Goal: Task Accomplishment & Management: Use online tool/utility

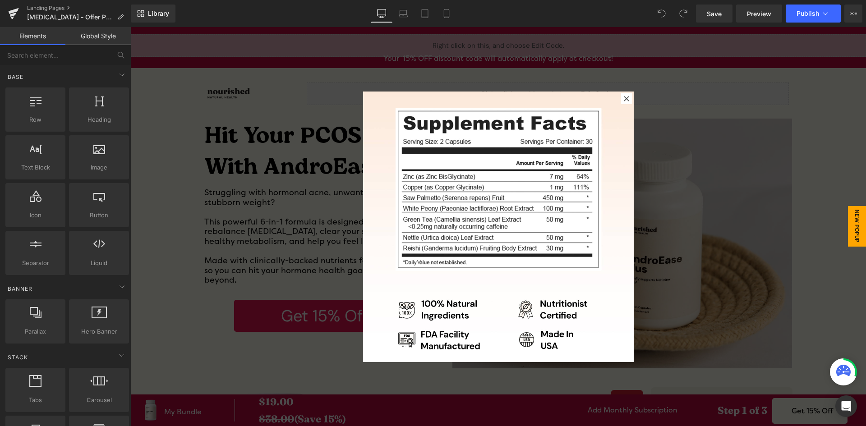
click at [622, 94] on div at bounding box center [626, 98] width 11 height 11
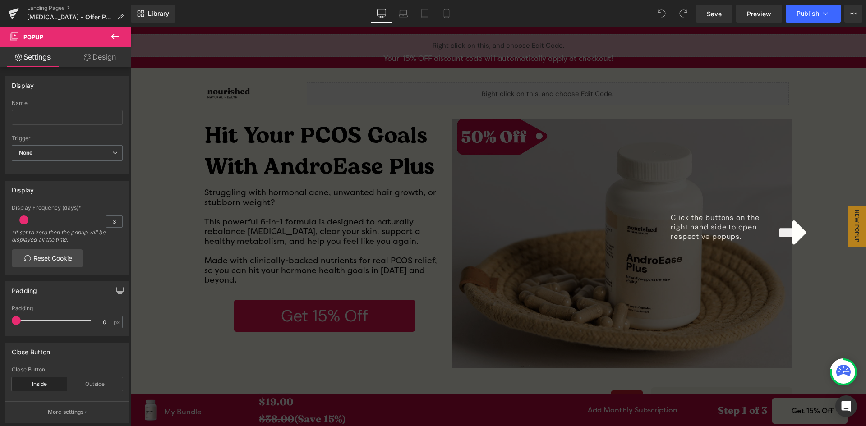
click at [274, 403] on div "Click the buttons on the right hand side to open respective popups." at bounding box center [497, 226] width 735 height 399
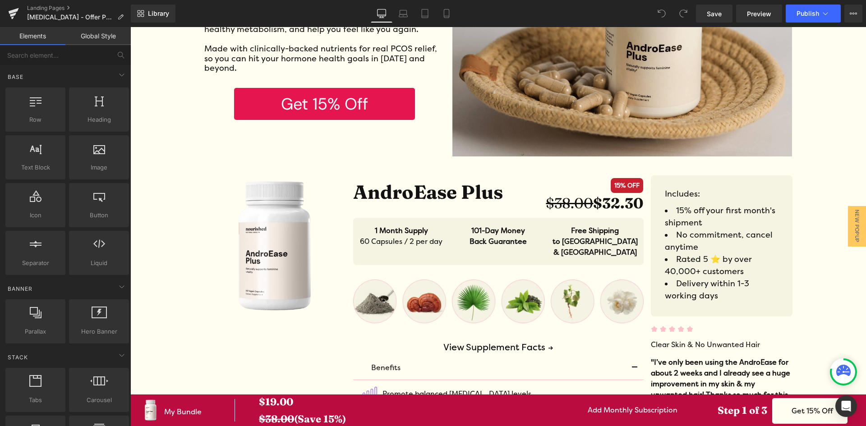
scroll to position [225, 0]
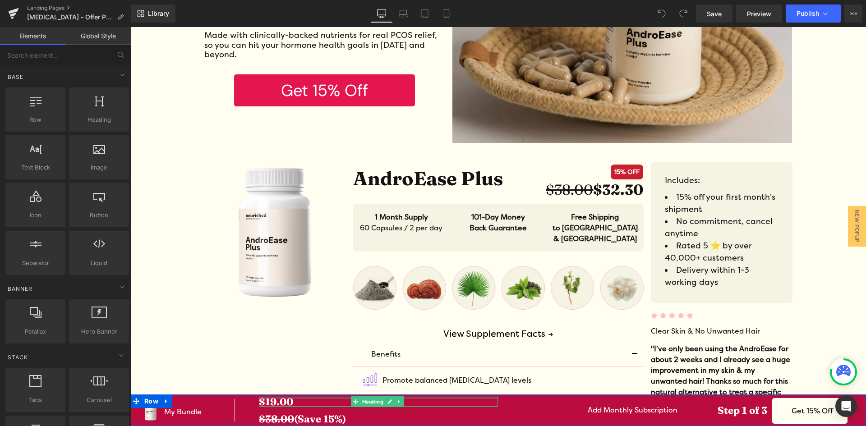
click at [270, 399] on strong "$19.00" at bounding box center [276, 401] width 34 height 13
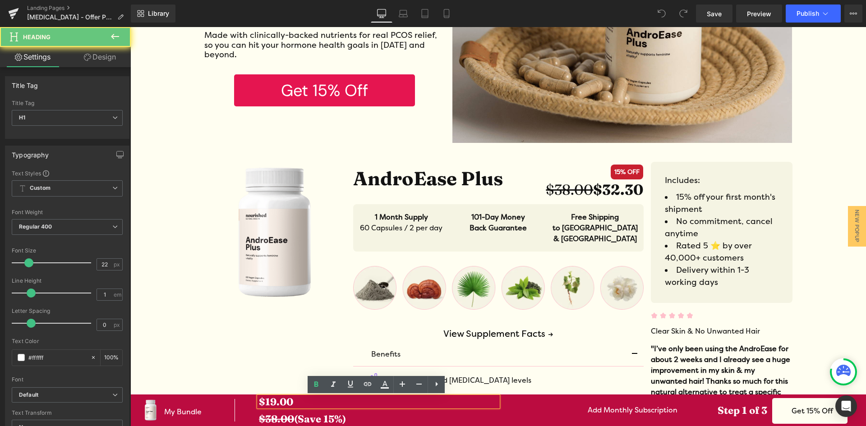
click at [275, 401] on strong "$19.00" at bounding box center [276, 401] width 34 height 13
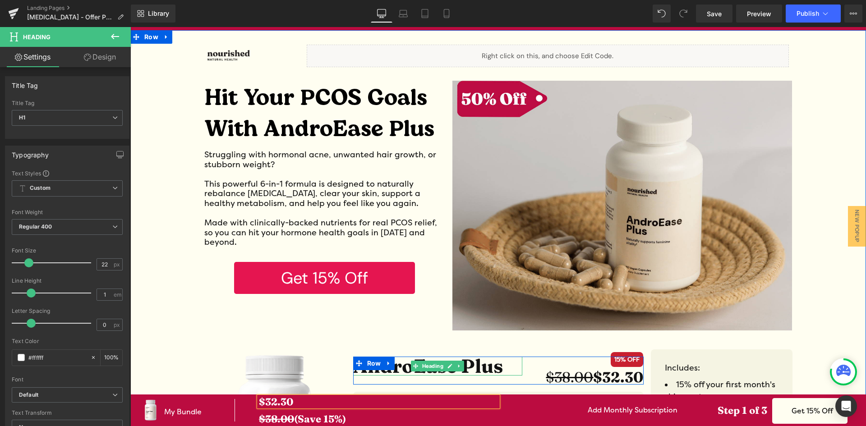
scroll to position [0, 0]
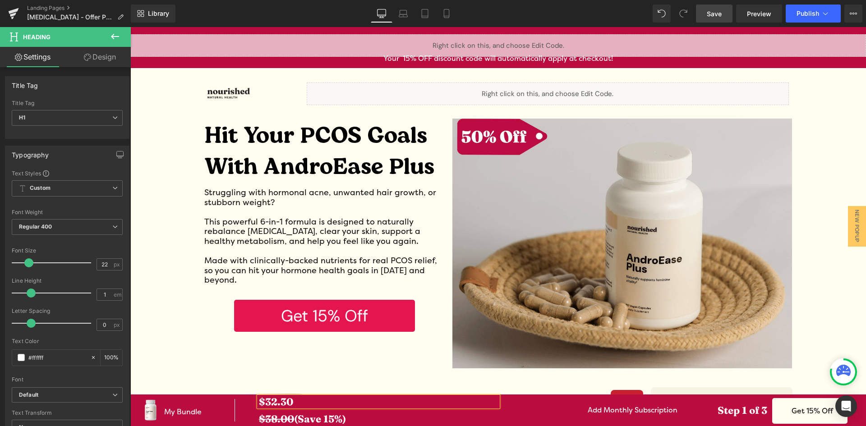
click at [726, 15] on link "Save" at bounding box center [714, 14] width 37 height 18
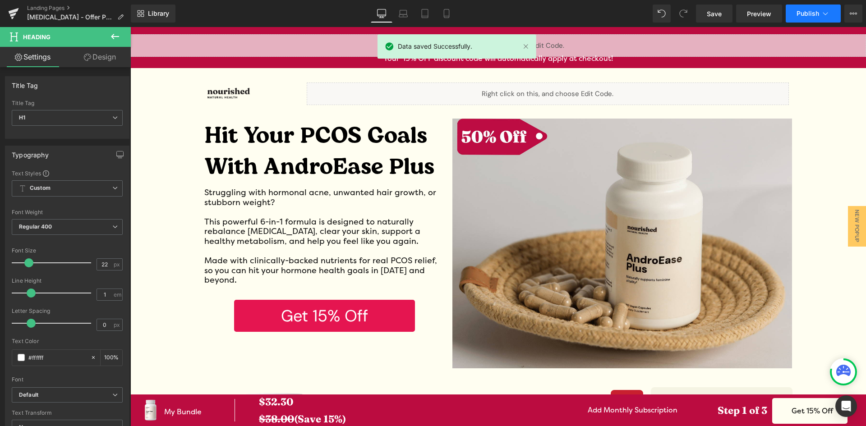
click at [805, 17] on span "Publish" at bounding box center [807, 13] width 23 height 7
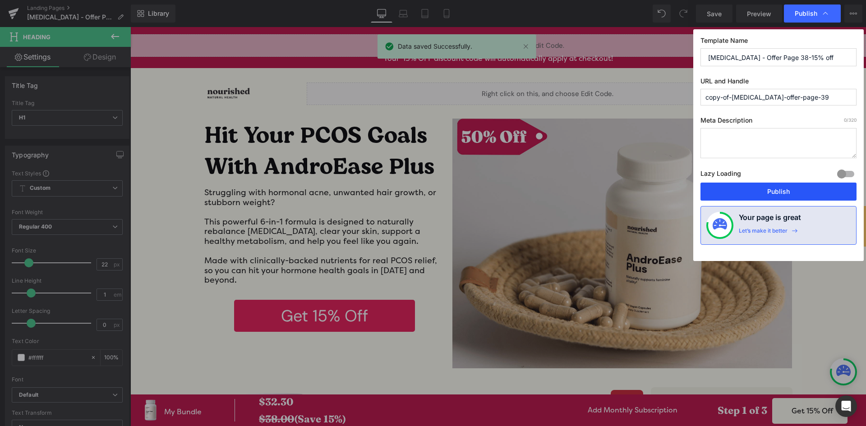
click at [706, 186] on button "Publish" at bounding box center [778, 192] width 156 height 18
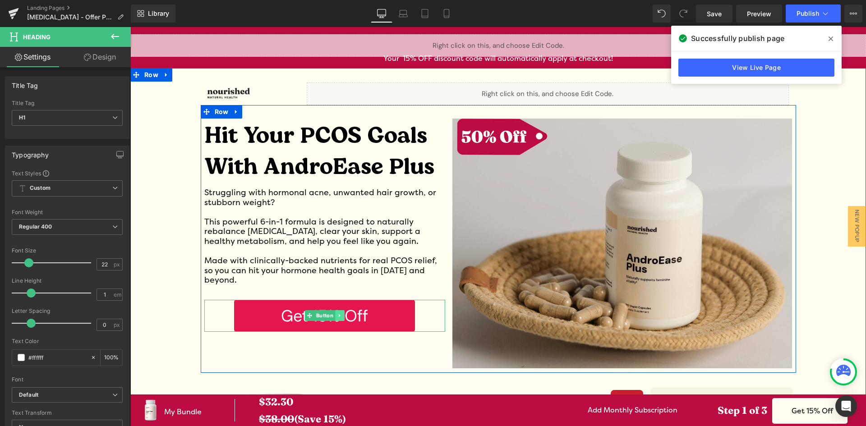
click at [336, 310] on link at bounding box center [339, 315] width 9 height 11
click at [393, 306] on link "Get 15% Off" at bounding box center [324, 316] width 181 height 32
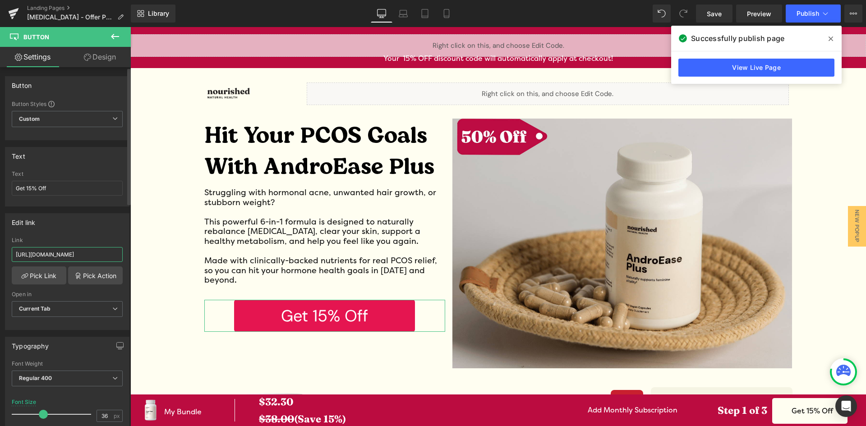
drag, startPoint x: 65, startPoint y: 255, endPoint x: 80, endPoint y: 260, distance: 16.0
click at [66, 255] on input "[URL][DOMAIN_NAME]" at bounding box center [67, 254] width 111 height 15
drag, startPoint x: 101, startPoint y: 254, endPoint x: 45, endPoint y: 255, distance: 56.8
click at [45, 255] on input "[URL][DOMAIN_NAME]" at bounding box center [67, 254] width 111 height 15
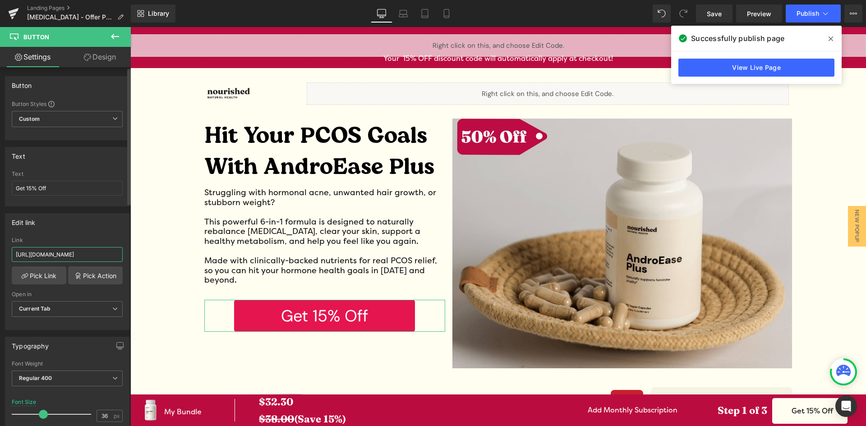
click at [64, 256] on input "[URL][DOMAIN_NAME]" at bounding box center [67, 254] width 111 height 15
click at [54, 225] on div "Edit link" at bounding box center [67, 222] width 124 height 17
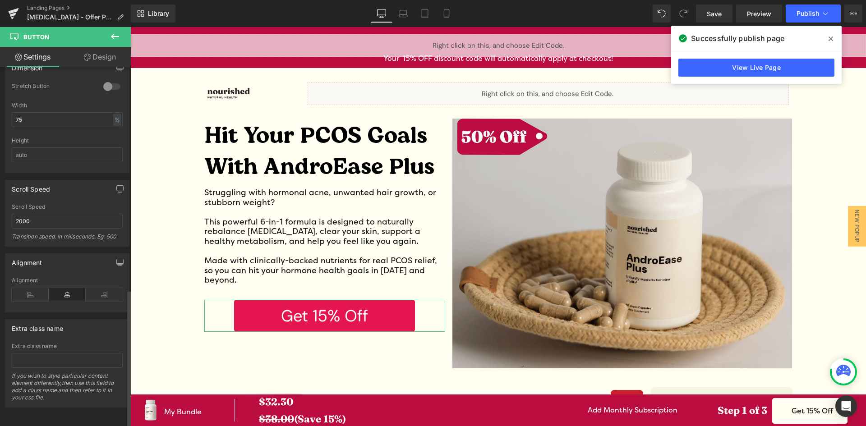
scroll to position [584, 0]
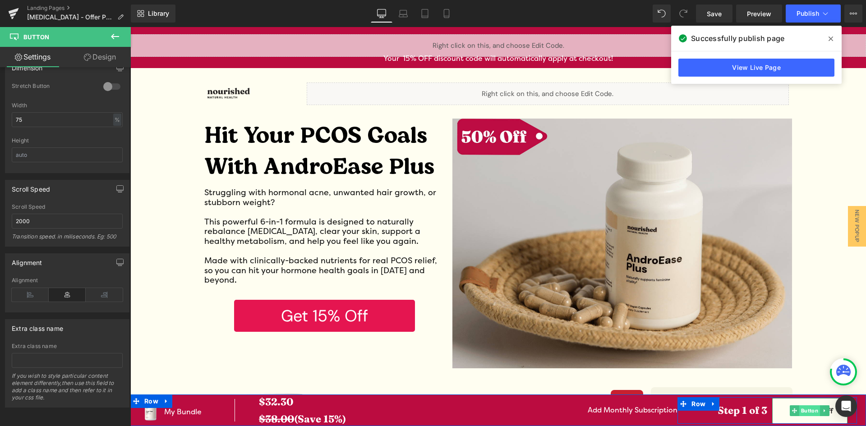
click at [798, 413] on span "Button" at bounding box center [808, 410] width 21 height 11
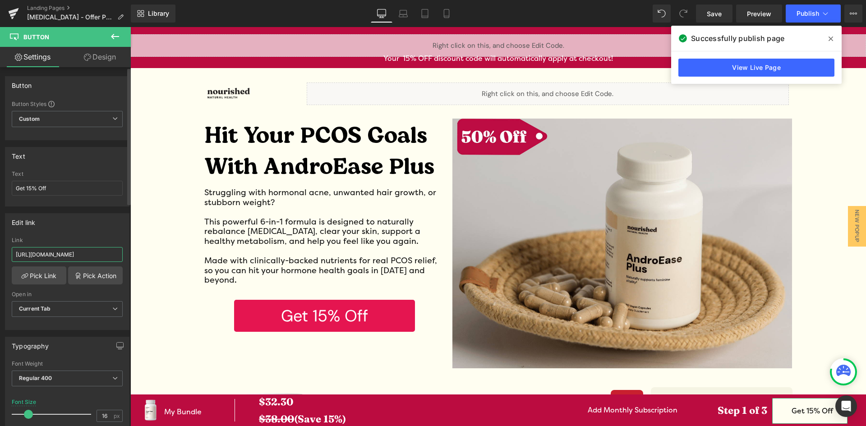
scroll to position [0, 526]
drag, startPoint x: 82, startPoint y: 255, endPoint x: 103, endPoint y: 257, distance: 20.9
click at [103, 257] on input "[URL][DOMAIN_NAME]" at bounding box center [67, 254] width 111 height 15
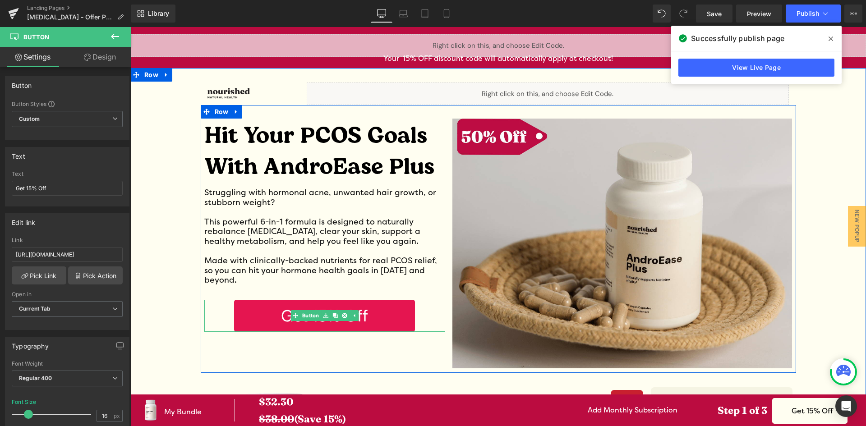
click at [400, 311] on link "Get 15% Off" at bounding box center [324, 316] width 181 height 32
click at [268, 304] on link "Get 15% Off" at bounding box center [324, 316] width 181 height 32
click at [362, 306] on link "Get 15% Off" at bounding box center [324, 316] width 181 height 32
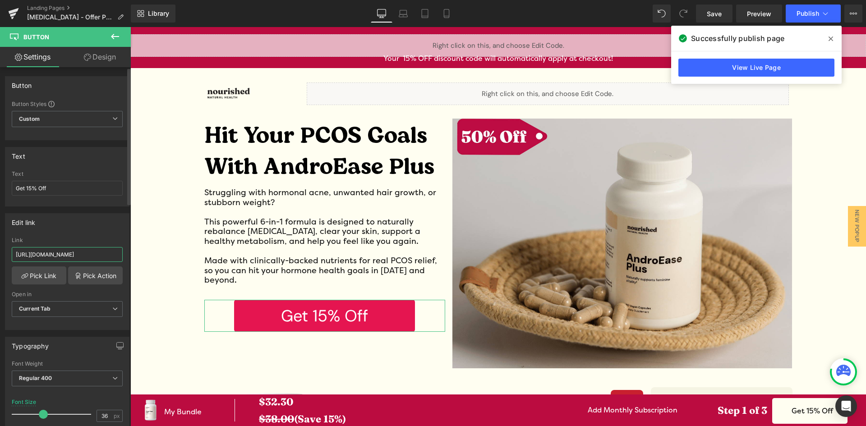
click at [55, 256] on input "[URL][DOMAIN_NAME]" at bounding box center [67, 254] width 111 height 15
paste input "pages/androgen-blocker-plus-bonus-page-15-off"
type input "[URL][DOMAIN_NAME]"
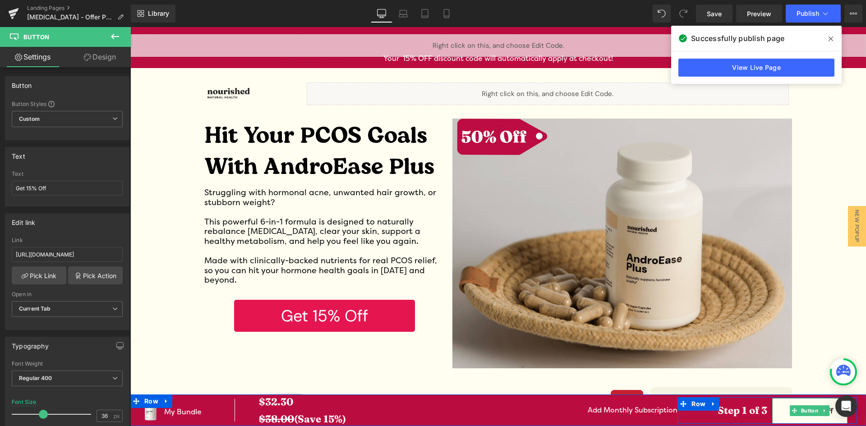
click at [829, 413] on link "Get 15% Off" at bounding box center [809, 411] width 75 height 26
click at [779, 417] on link "Get 15% Off" at bounding box center [809, 411] width 75 height 26
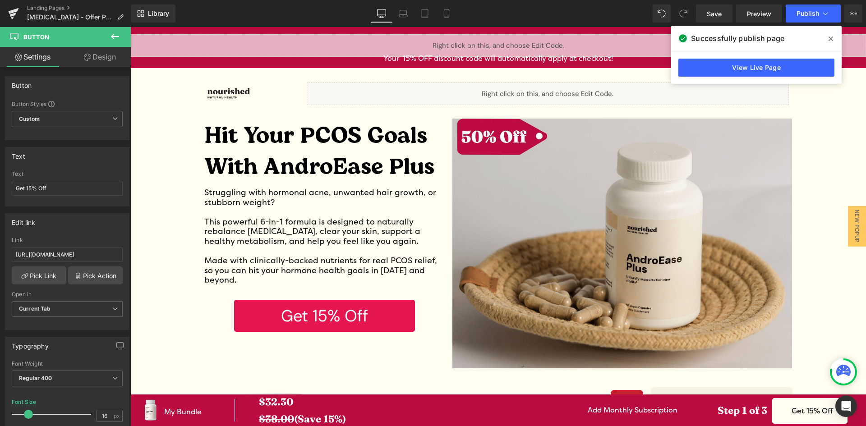
scroll to position [0, 576]
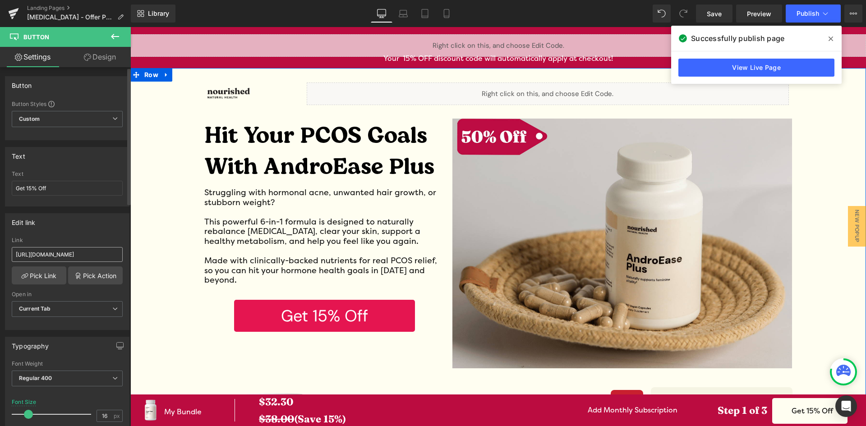
drag, startPoint x: 82, startPoint y: 257, endPoint x: 97, endPoint y: 252, distance: 15.7
click at [127, 256] on div "Button Button Styles Custom Custom Setup Global Style Custom Setup Global Style…" at bounding box center [65, 248] width 131 height 363
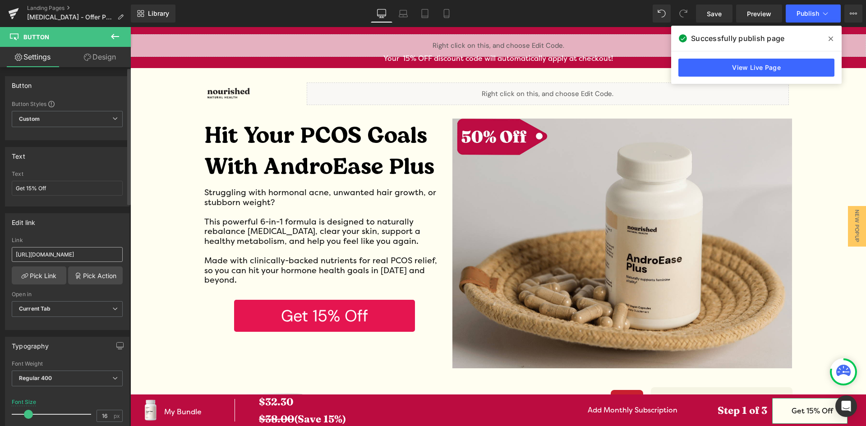
click at [101, 258] on input "[URL][DOMAIN_NAME]" at bounding box center [67, 254] width 111 height 15
drag, startPoint x: 104, startPoint y: 257, endPoint x: 22, endPoint y: 256, distance: 82.0
click at [22, 256] on input "[URL][DOMAIN_NAME]" at bounding box center [67, 254] width 111 height 15
click at [82, 255] on input "[URL][DOMAIN_NAME]" at bounding box center [67, 254] width 111 height 15
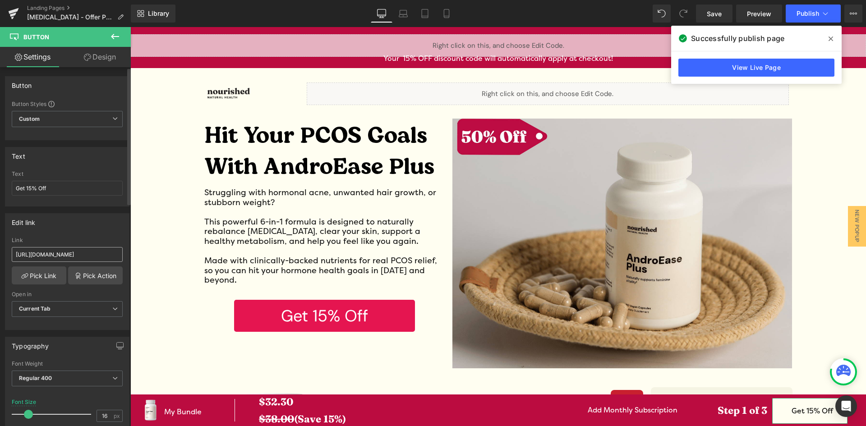
scroll to position [0, 32]
click at [82, 255] on input "[URL][DOMAIN_NAME]" at bounding box center [67, 254] width 111 height 15
type input "[URL][DOMAIN_NAME]"
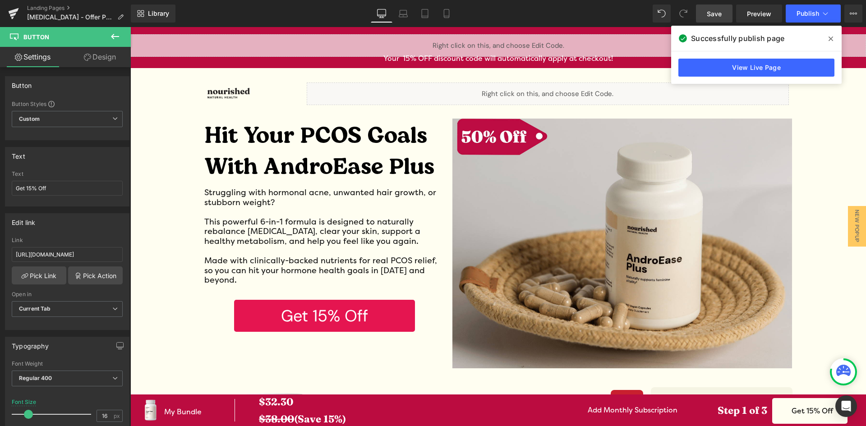
click at [710, 15] on span "Save" at bounding box center [713, 13] width 15 height 9
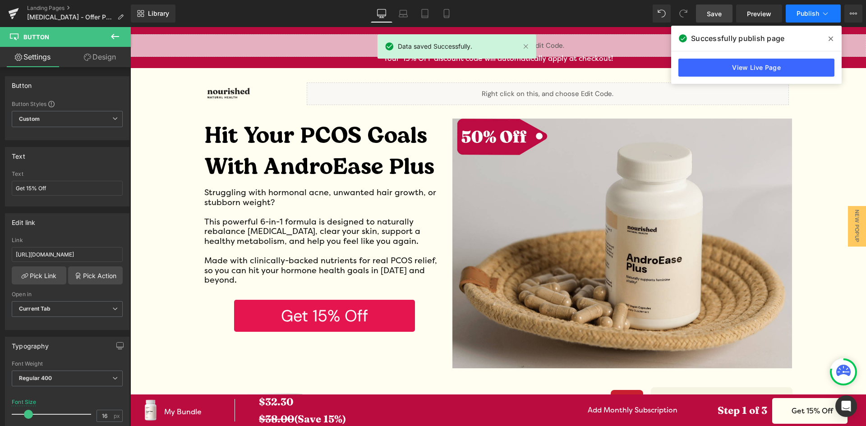
click at [802, 17] on span "Publish" at bounding box center [807, 13] width 23 height 7
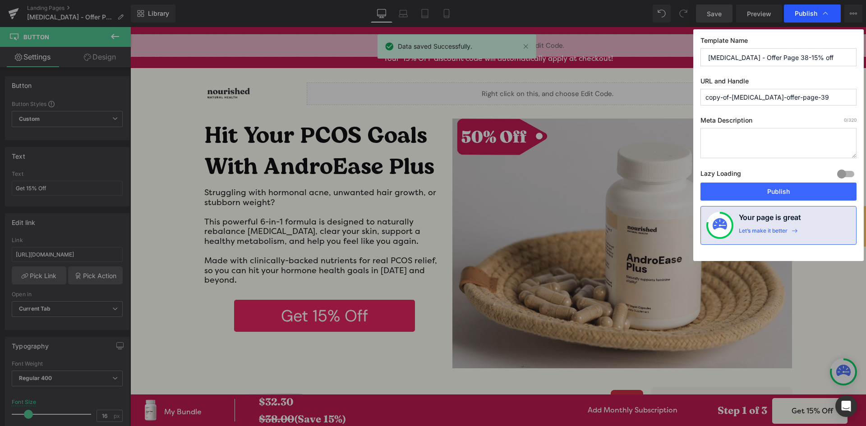
click at [796, 14] on span "Publish" at bounding box center [805, 13] width 23 height 8
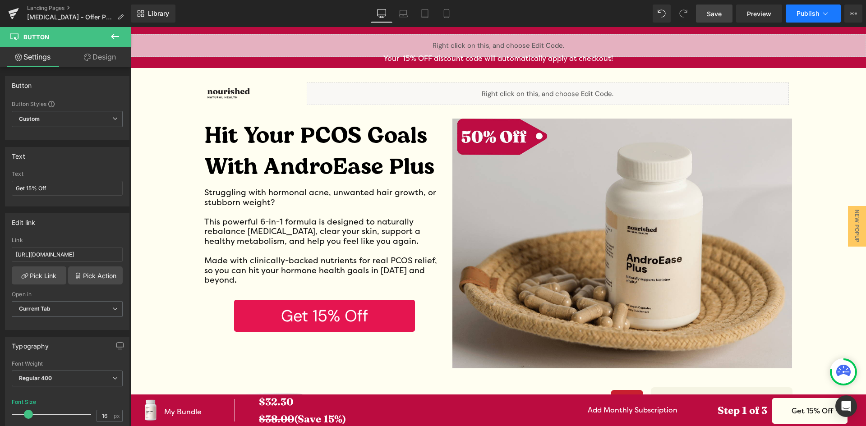
click at [799, 10] on span "Publish" at bounding box center [807, 13] width 23 height 7
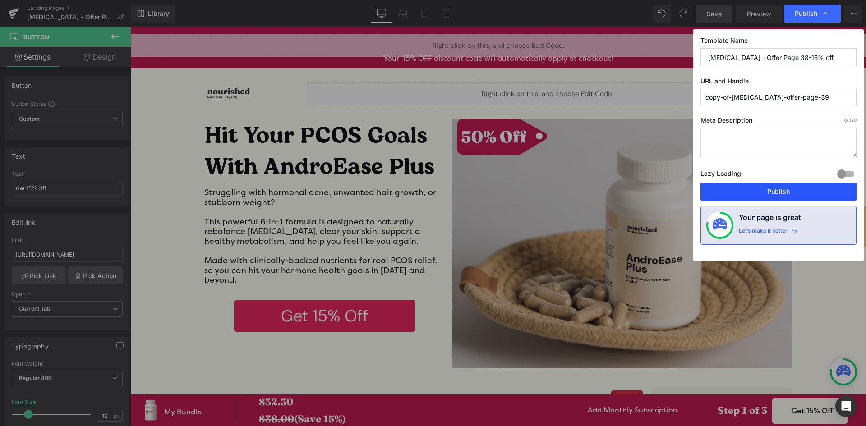
drag, startPoint x: 756, startPoint y: 184, endPoint x: 625, endPoint y: 157, distance: 133.0
click at [756, 184] on button "Publish" at bounding box center [778, 192] width 156 height 18
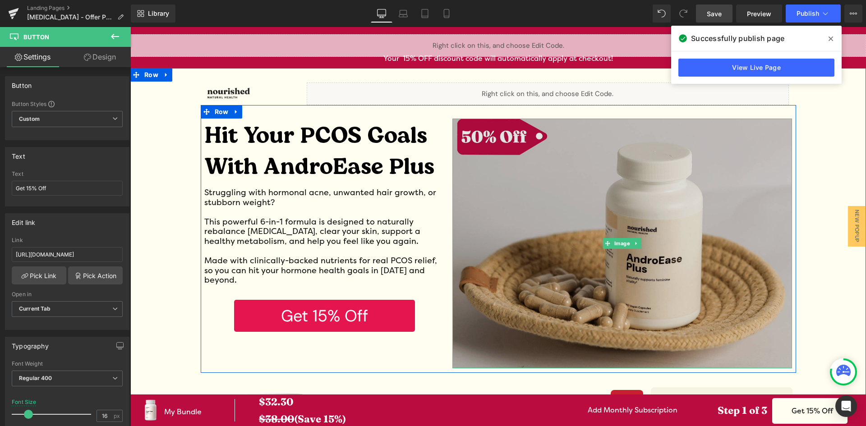
click at [481, 135] on img at bounding box center [622, 244] width 340 height 250
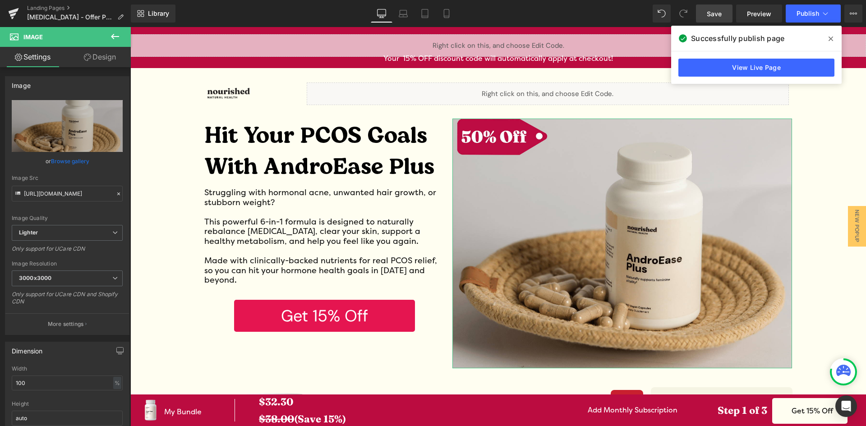
click at [100, 60] on link "Design" at bounding box center [99, 57] width 65 height 20
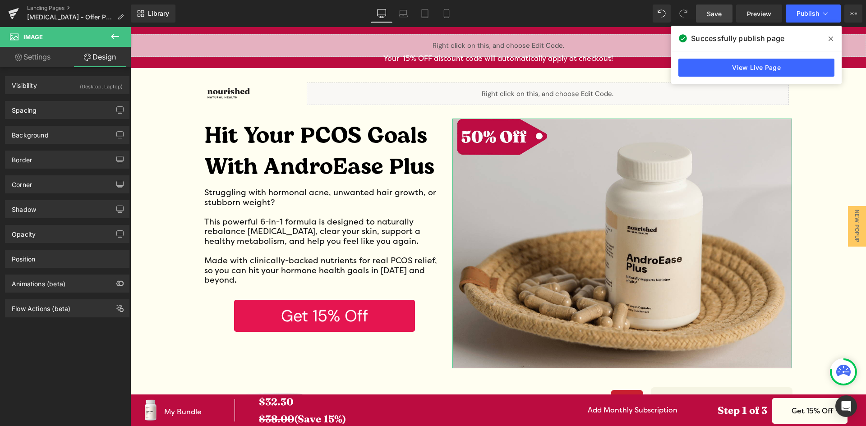
click at [36, 57] on link "Settings" at bounding box center [32, 57] width 65 height 20
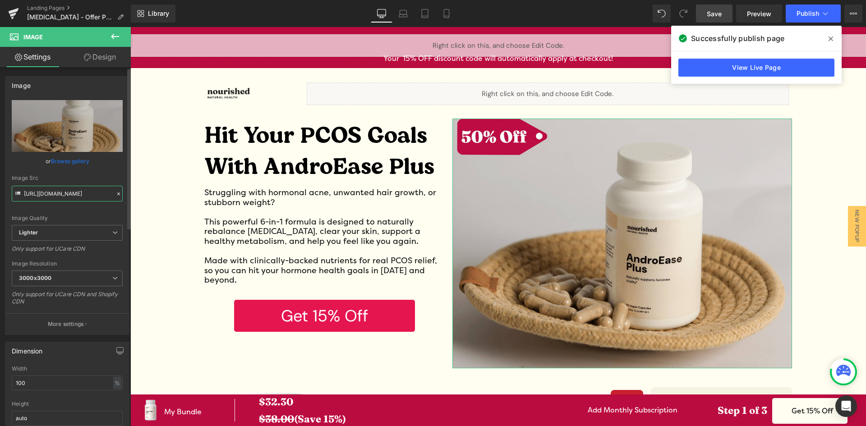
click at [61, 200] on input "[URL][DOMAIN_NAME]" at bounding box center [67, 194] width 111 height 16
